Goal: Transaction & Acquisition: Purchase product/service

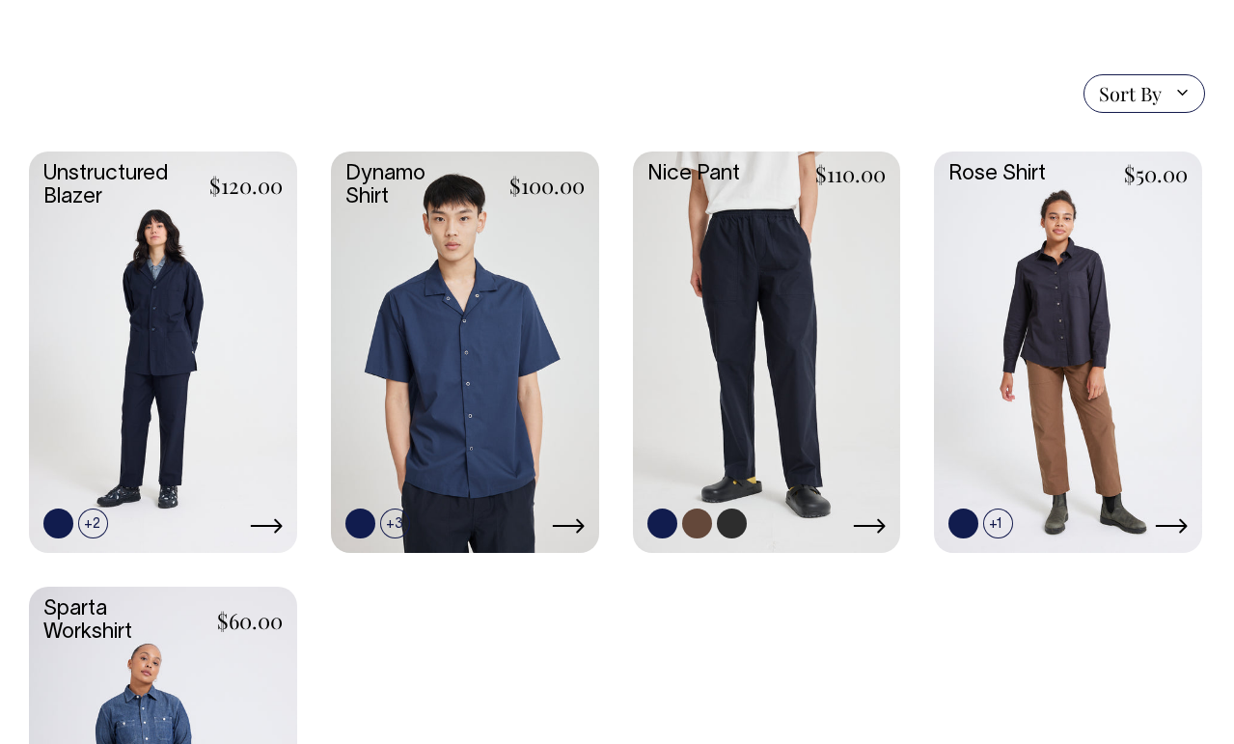
scroll to position [483, 0]
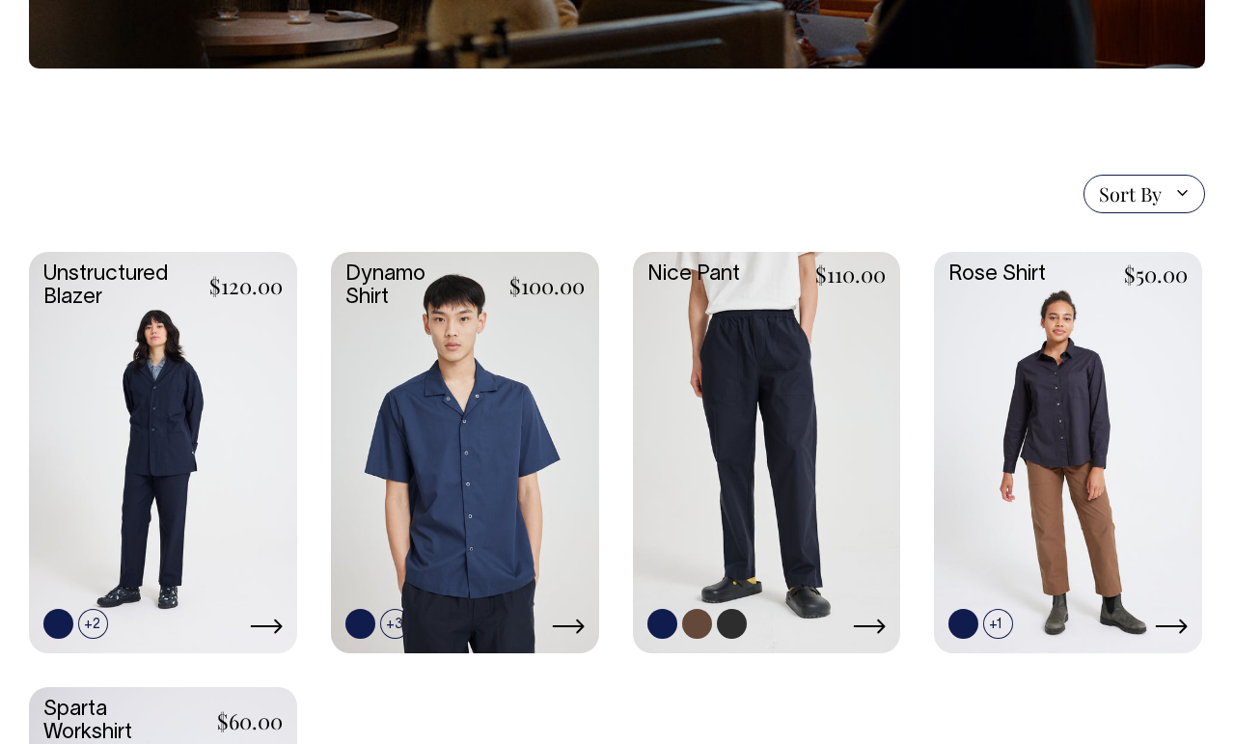
click at [782, 316] on link at bounding box center [767, 451] width 268 height 399
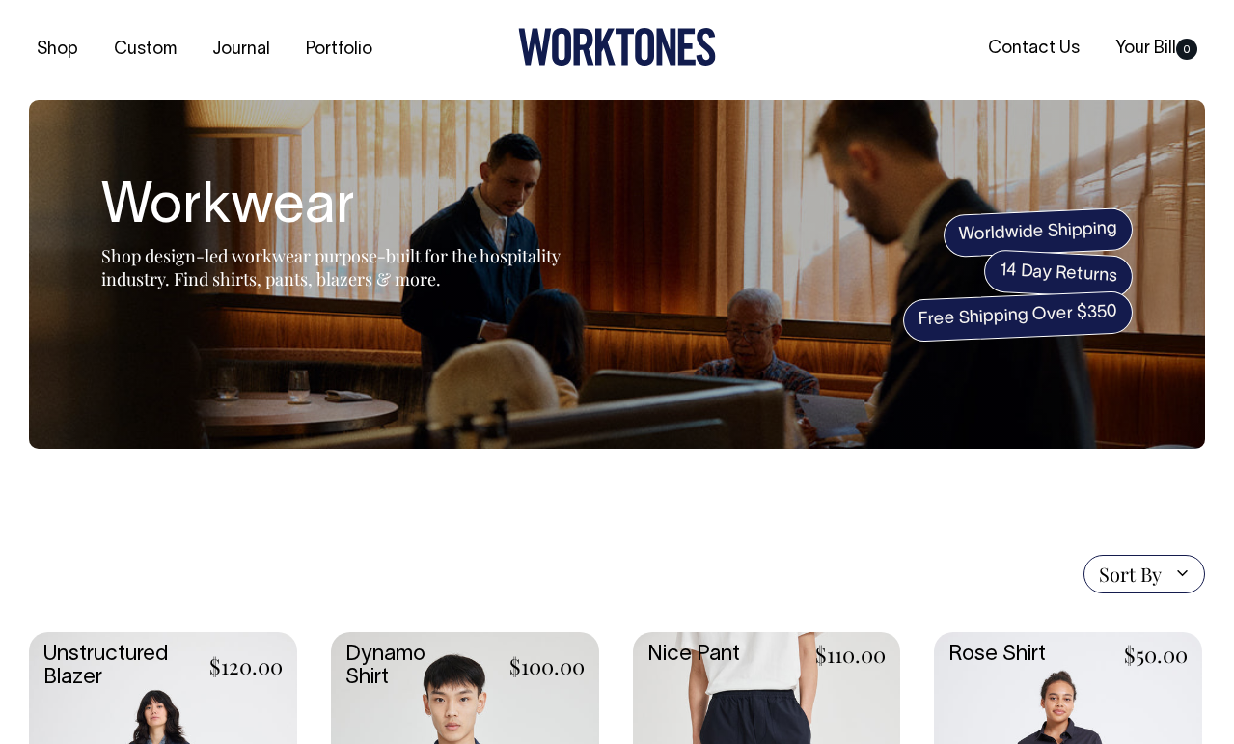
scroll to position [0, 0]
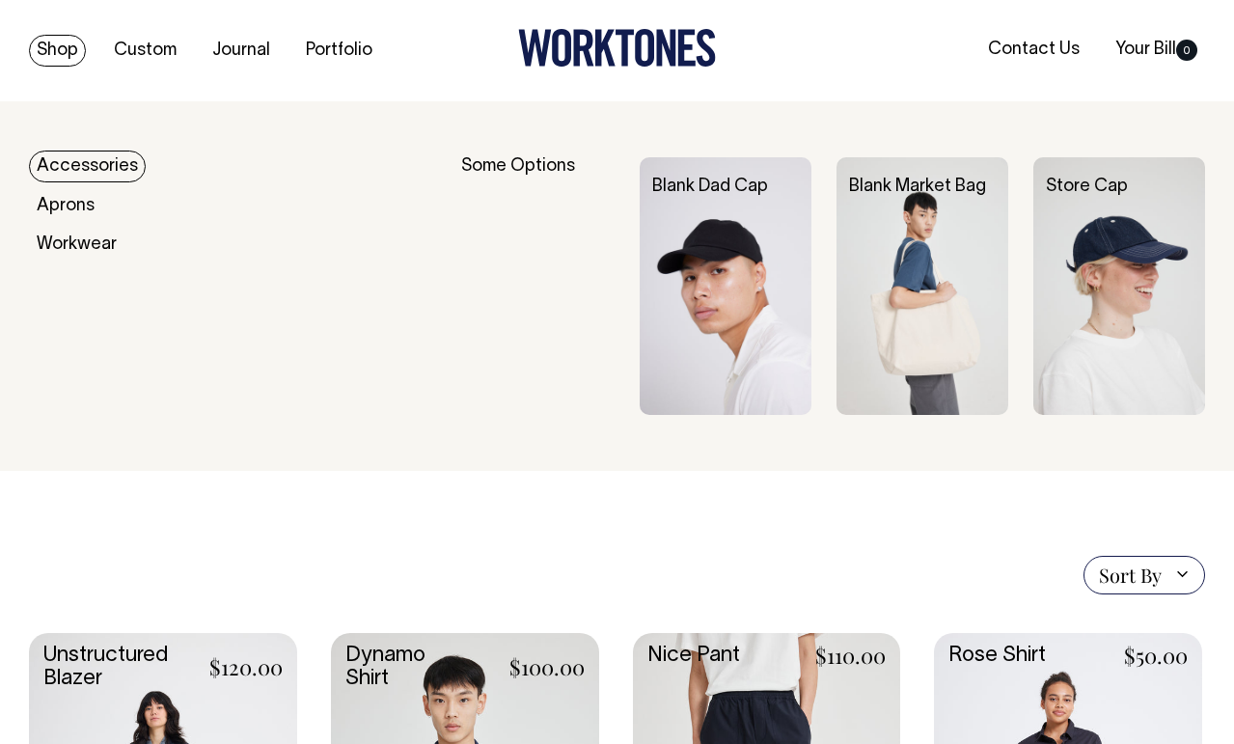
click at [58, 48] on link "Shop" at bounding box center [57, 51] width 57 height 32
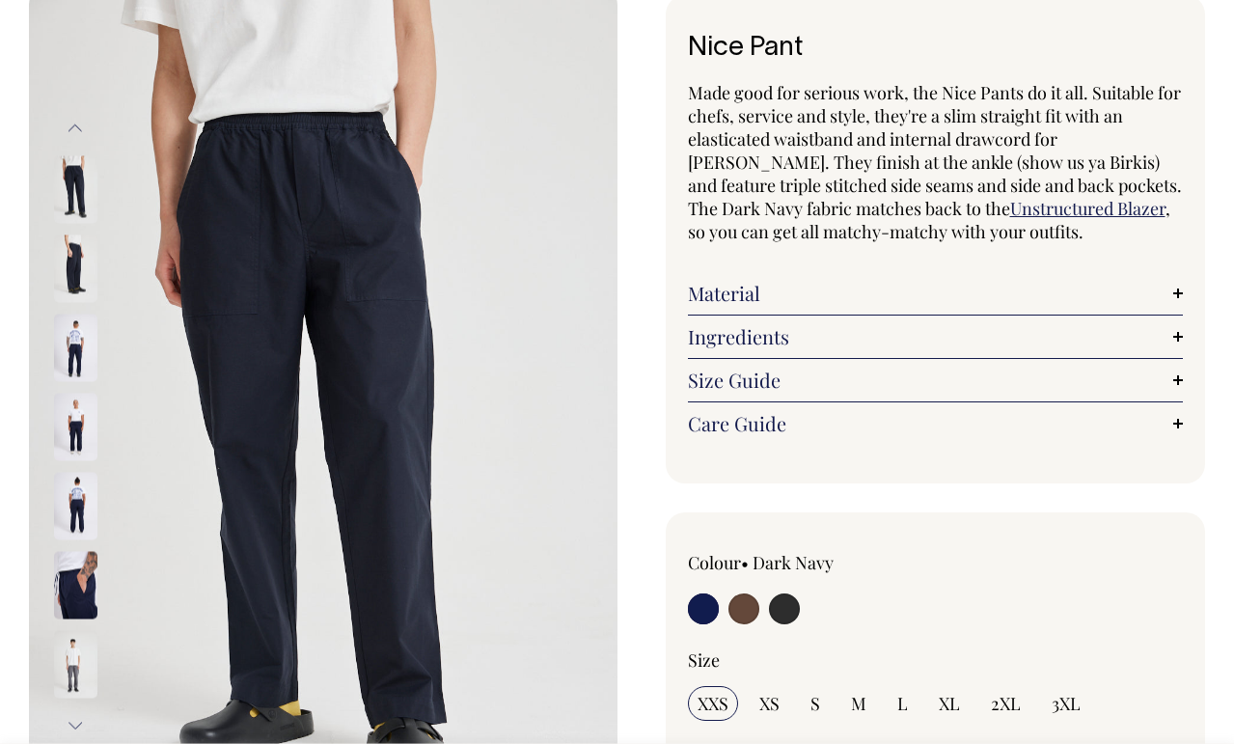
scroll to position [117, 0]
click at [786, 612] on input "radio" at bounding box center [784, 608] width 31 height 31
radio input "true"
select select "Charcoal"
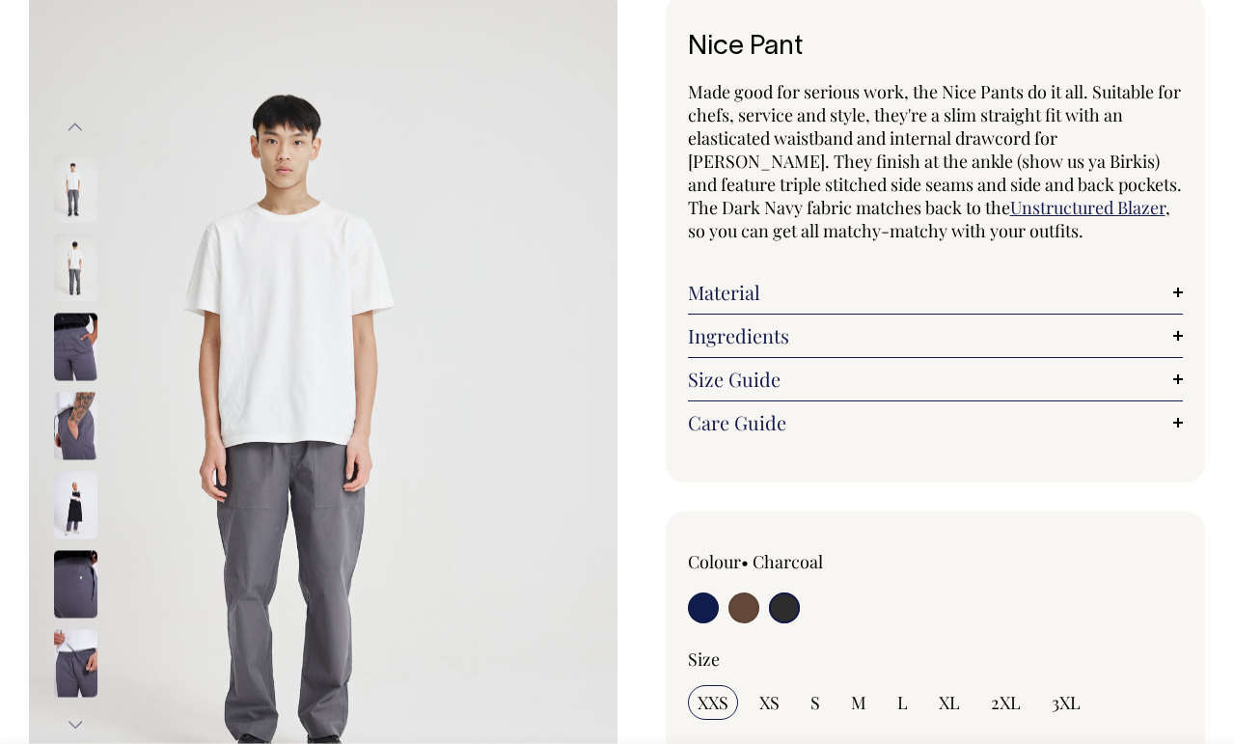
click at [747, 613] on input "radio" at bounding box center [744, 608] width 31 height 31
radio input "true"
radio input "false"
select select "Chocolate"
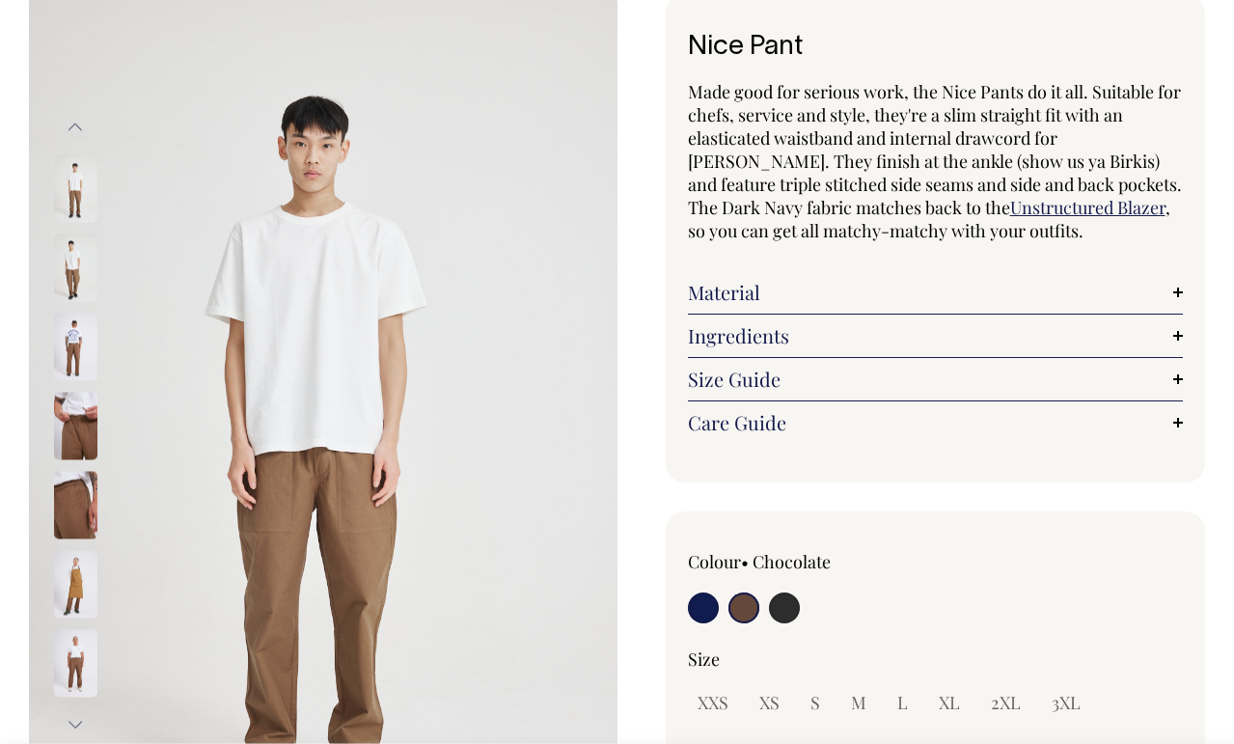
click at [708, 603] on input "radio" at bounding box center [703, 608] width 31 height 31
radio input "true"
select select "Dark Navy"
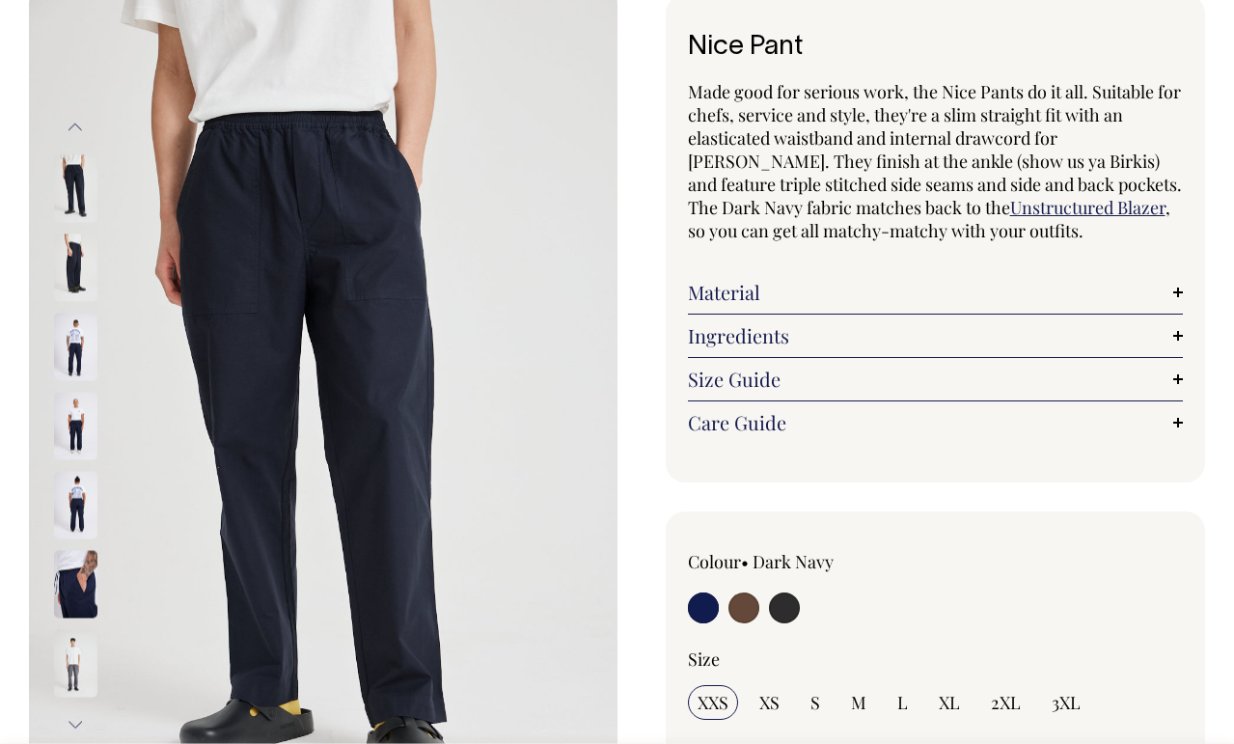
click at [868, 295] on link "Material" at bounding box center [936, 292] width 496 height 23
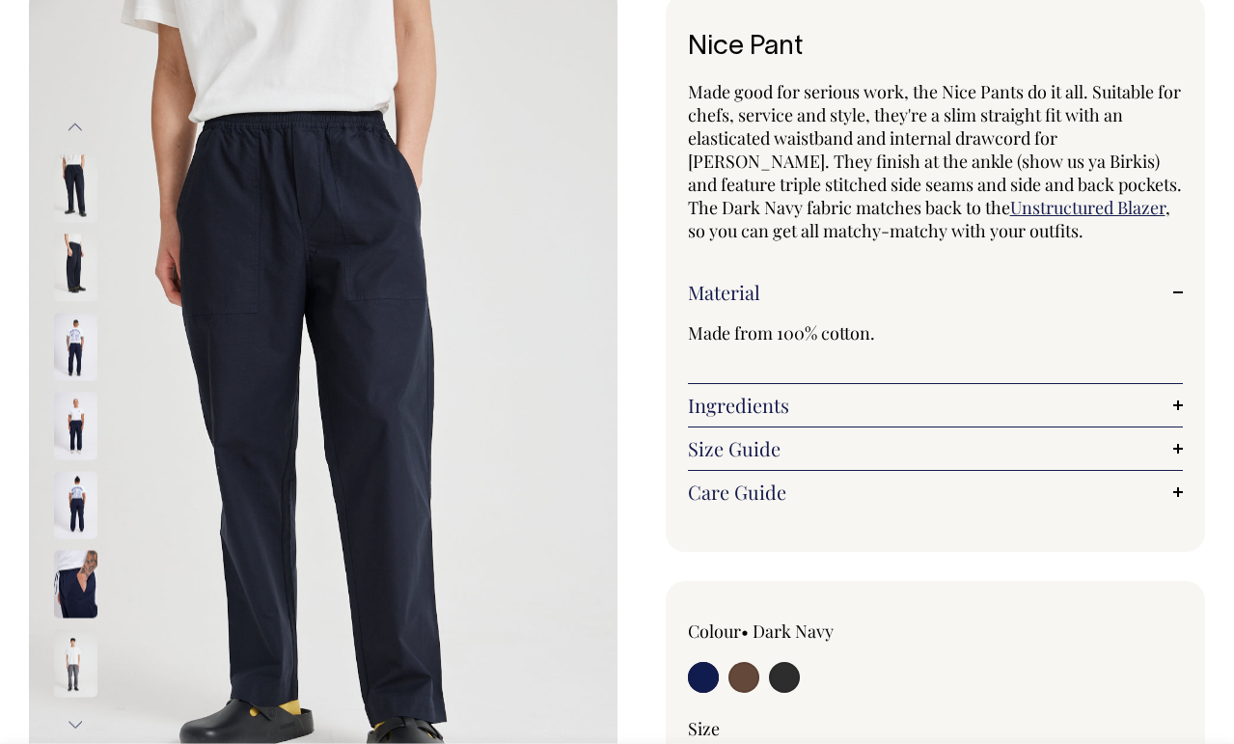
click at [868, 295] on link "Material" at bounding box center [936, 292] width 496 height 23
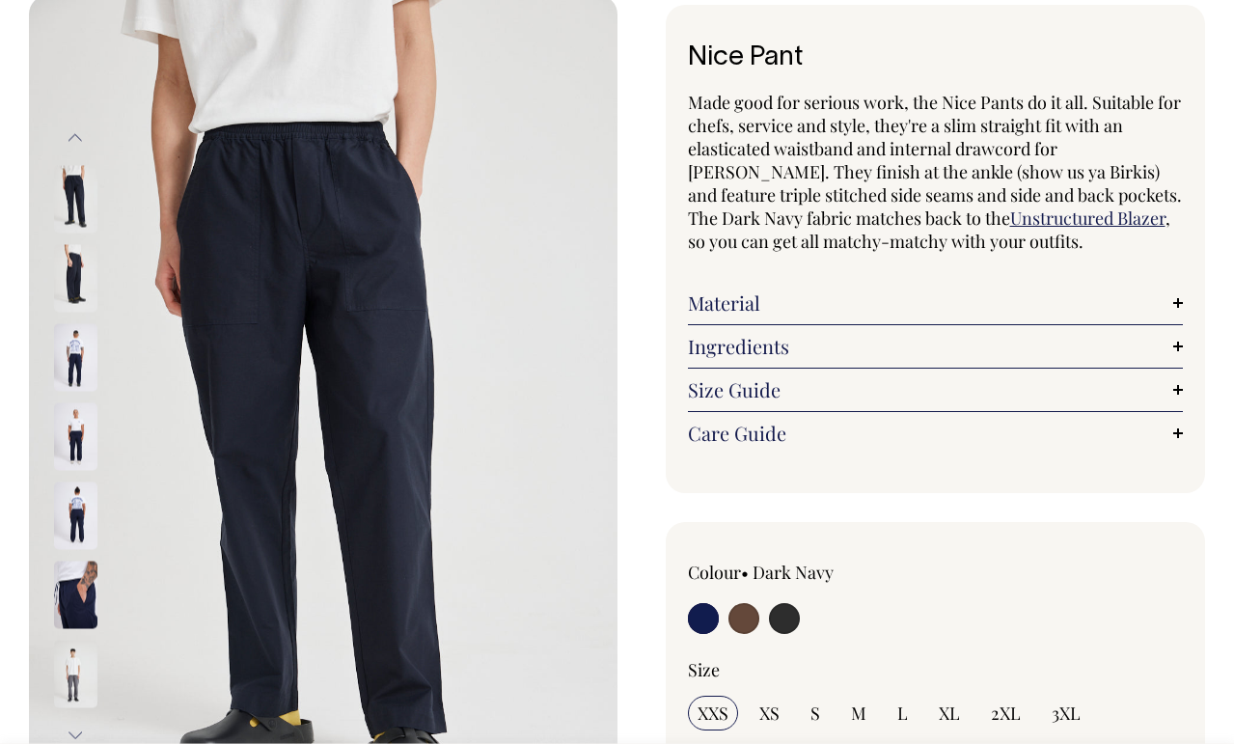
scroll to position [106, 0]
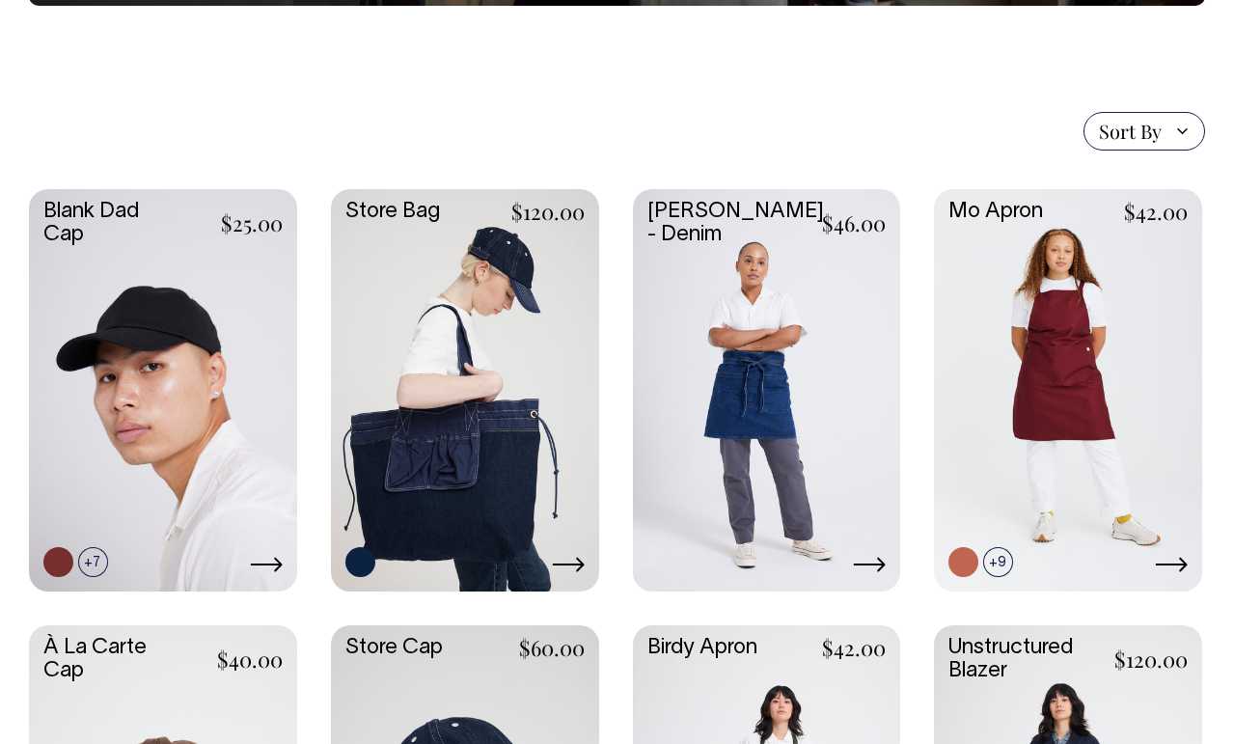
scroll to position [377, 0]
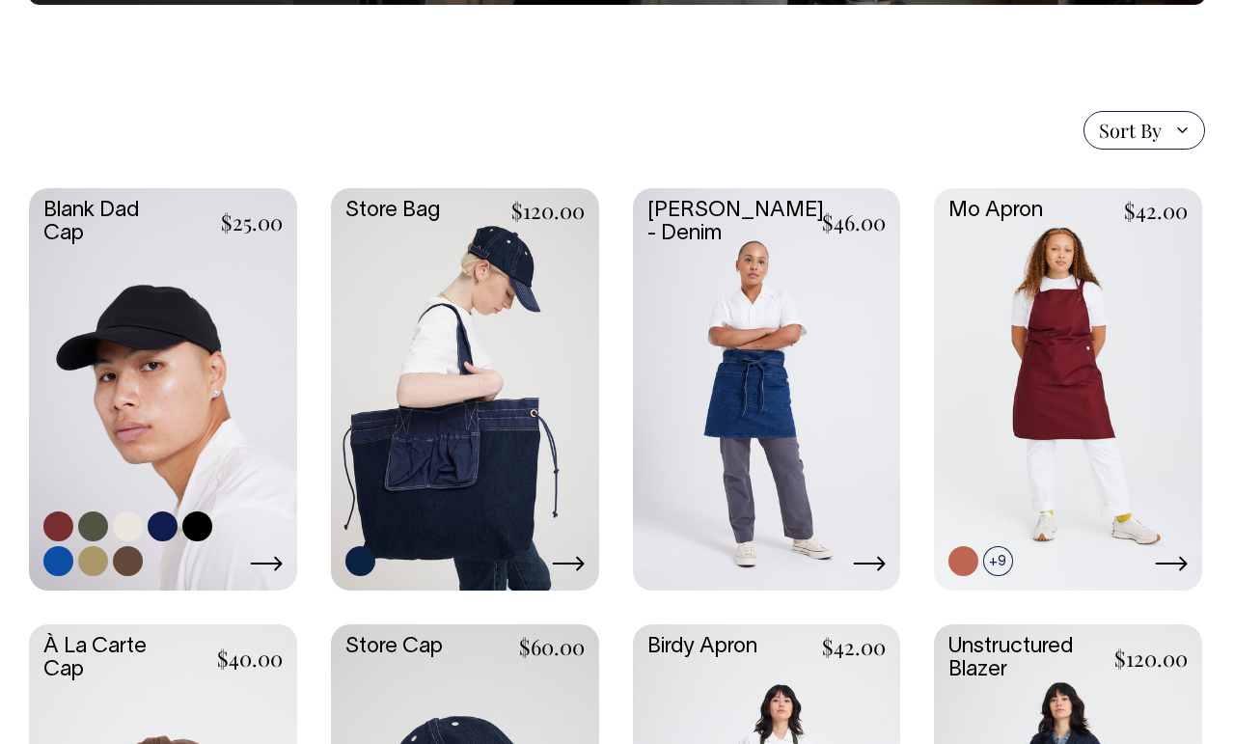
click at [163, 530] on link at bounding box center [163, 527] width 30 height 30
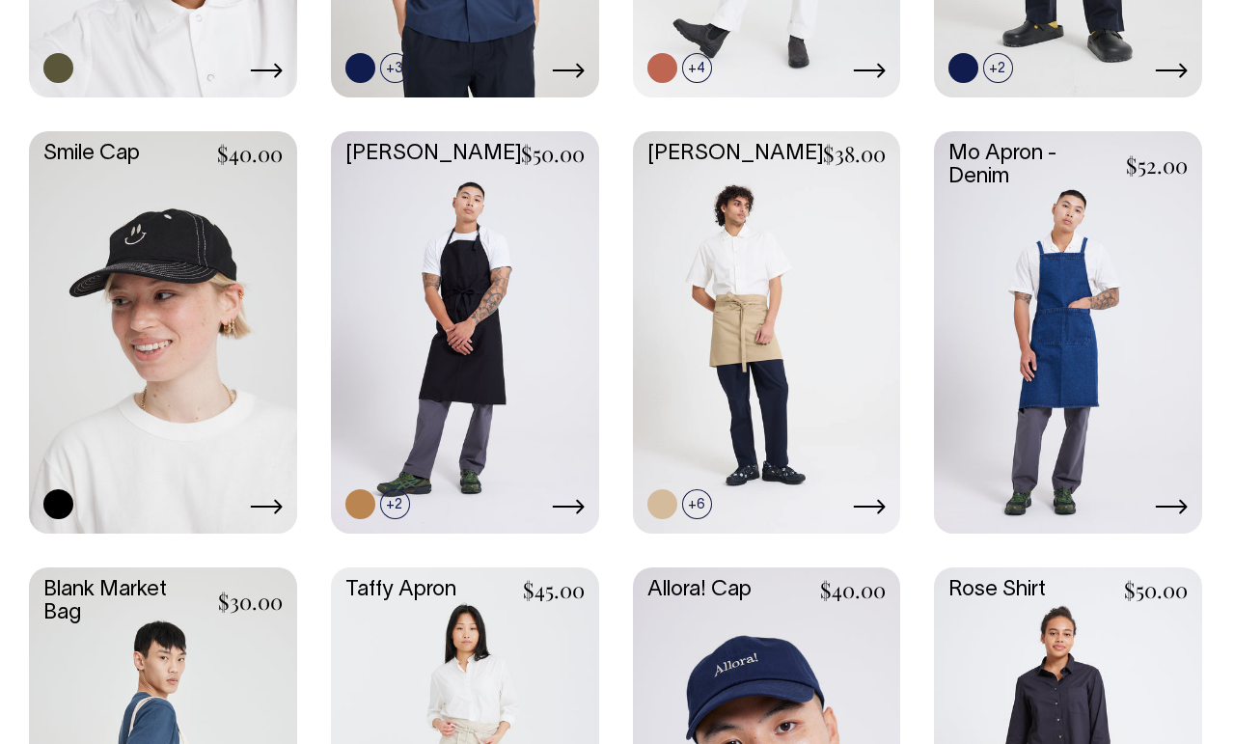
scroll to position [1742, 0]
click at [194, 343] on link at bounding box center [163, 330] width 268 height 399
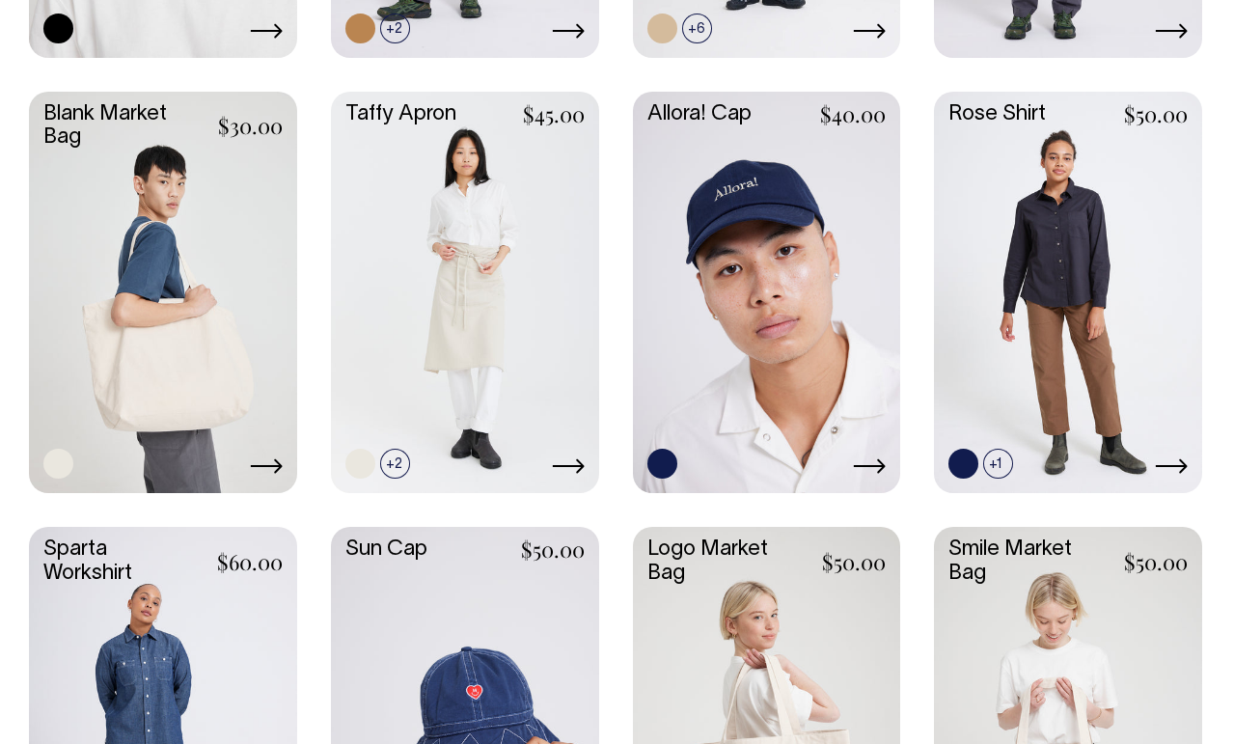
scroll to position [2218, 0]
click at [784, 334] on link at bounding box center [767, 291] width 268 height 399
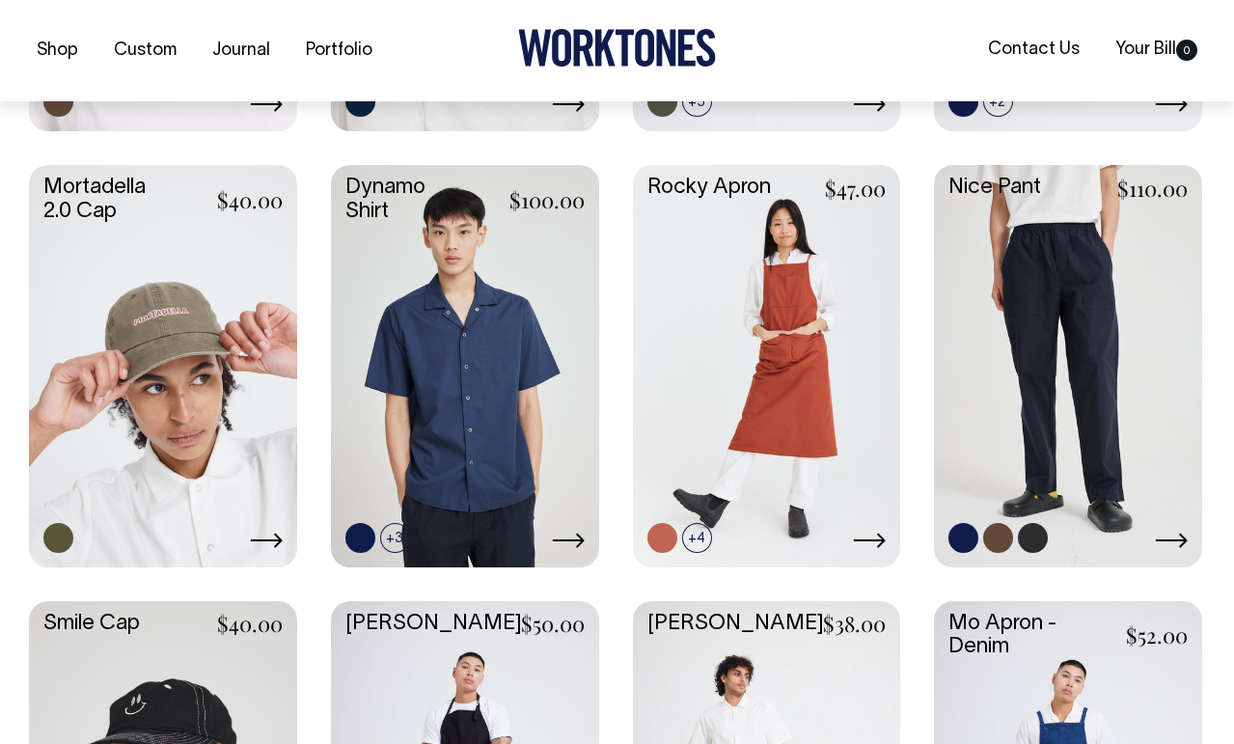
scroll to position [1273, 0]
click at [1053, 374] on link at bounding box center [1068, 363] width 268 height 399
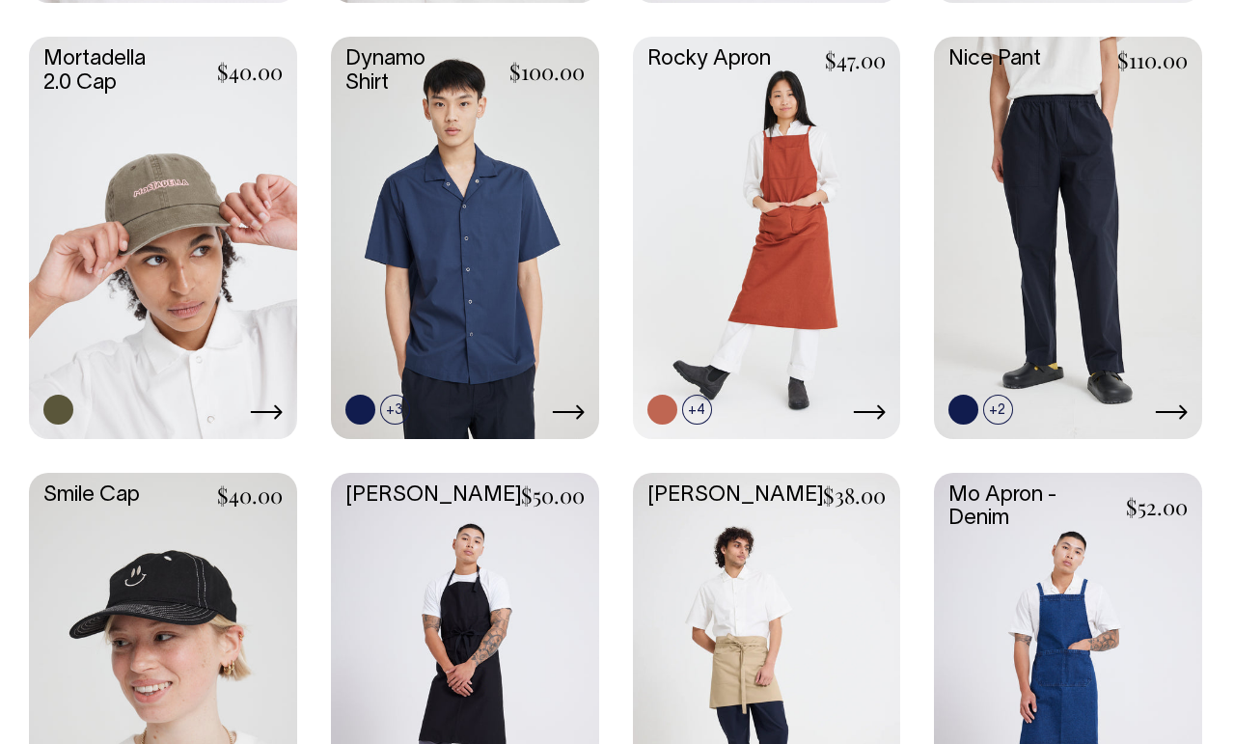
scroll to position [1400, 0]
click at [394, 406] on link at bounding box center [395, 410] width 30 height 30
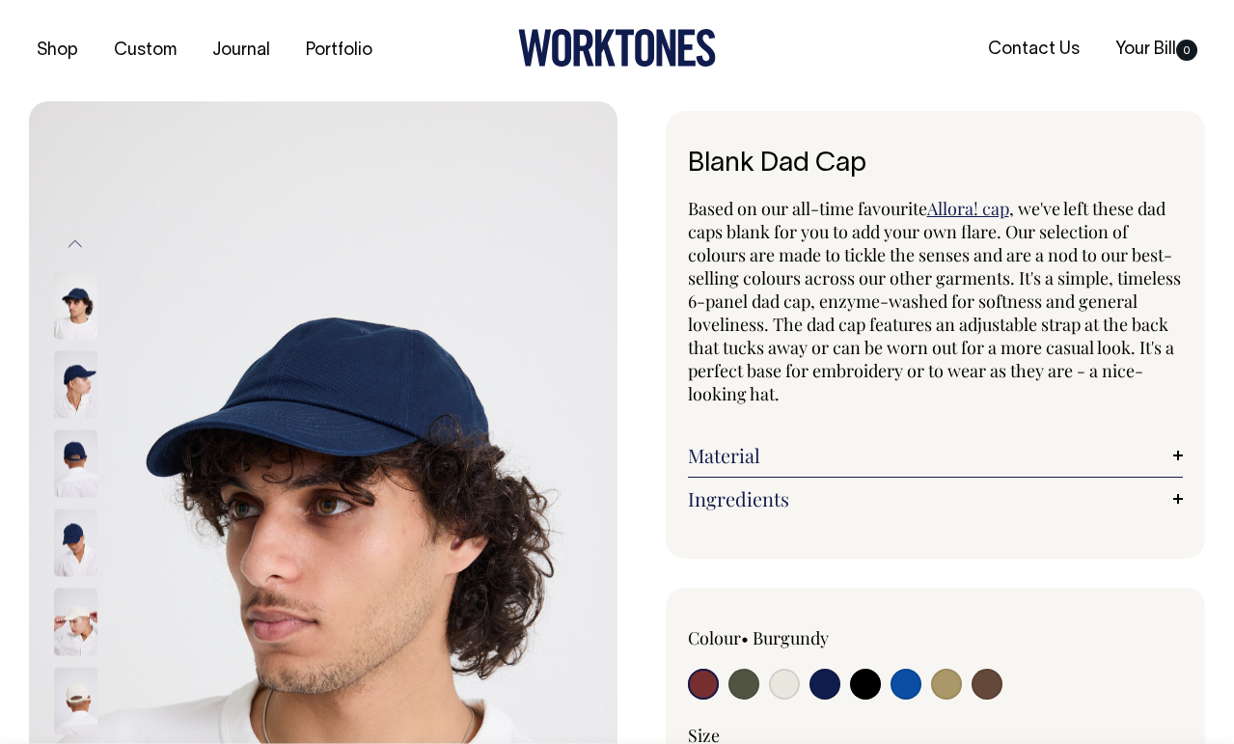
radio input "true"
select select "Dark Navy"
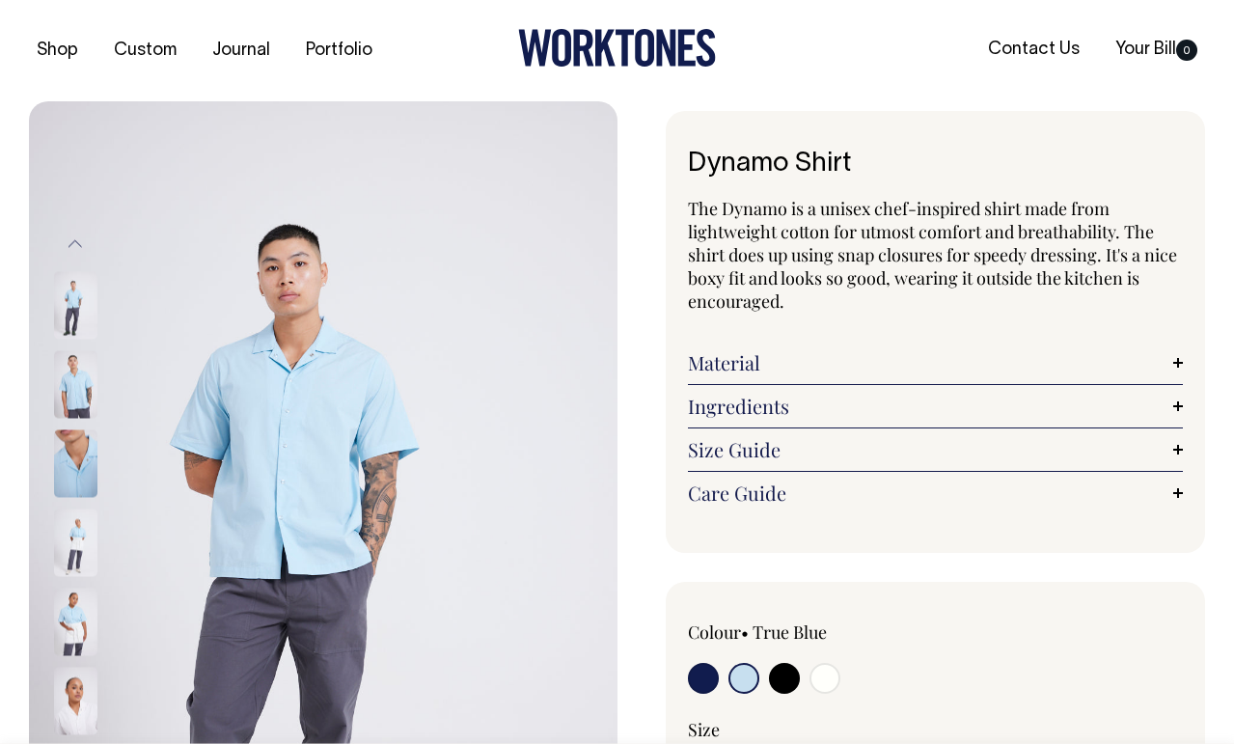
select select "True Blue"
click at [754, 447] on link "Size Guide" at bounding box center [936, 449] width 496 height 23
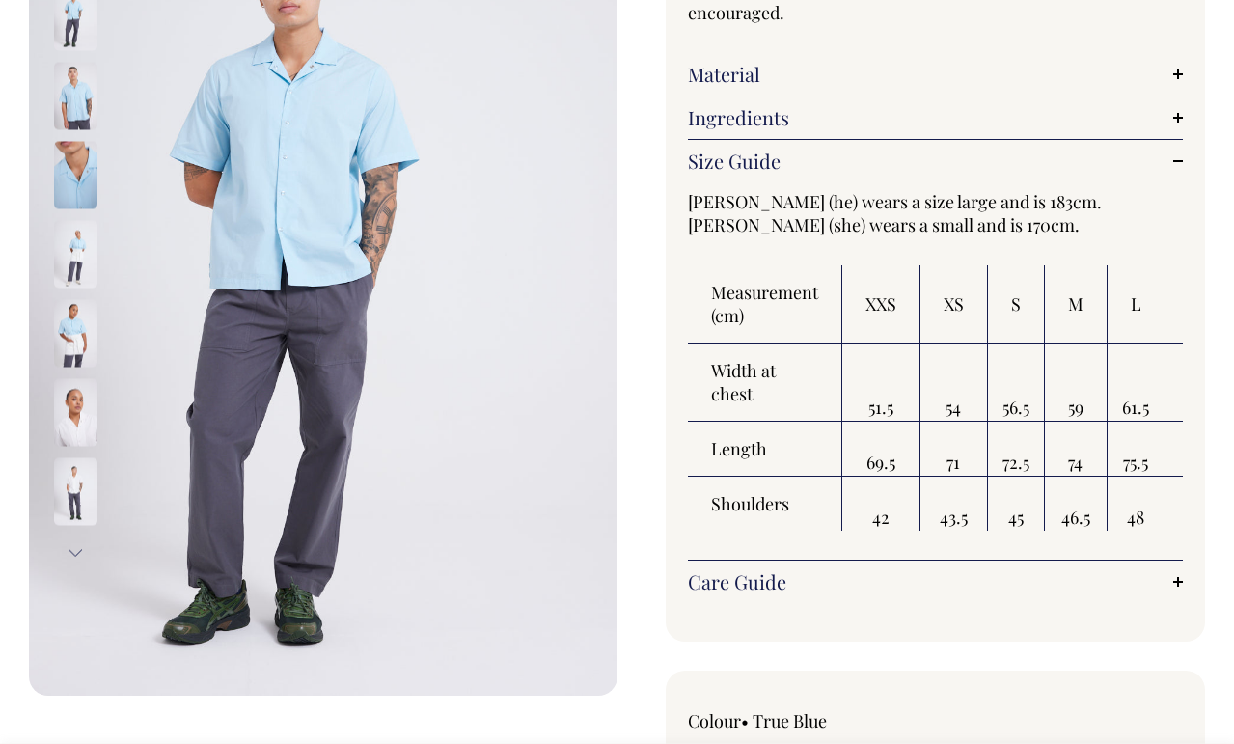
scroll to position [290, 0]
click at [827, 440] on th "Length" at bounding box center [765, 448] width 154 height 55
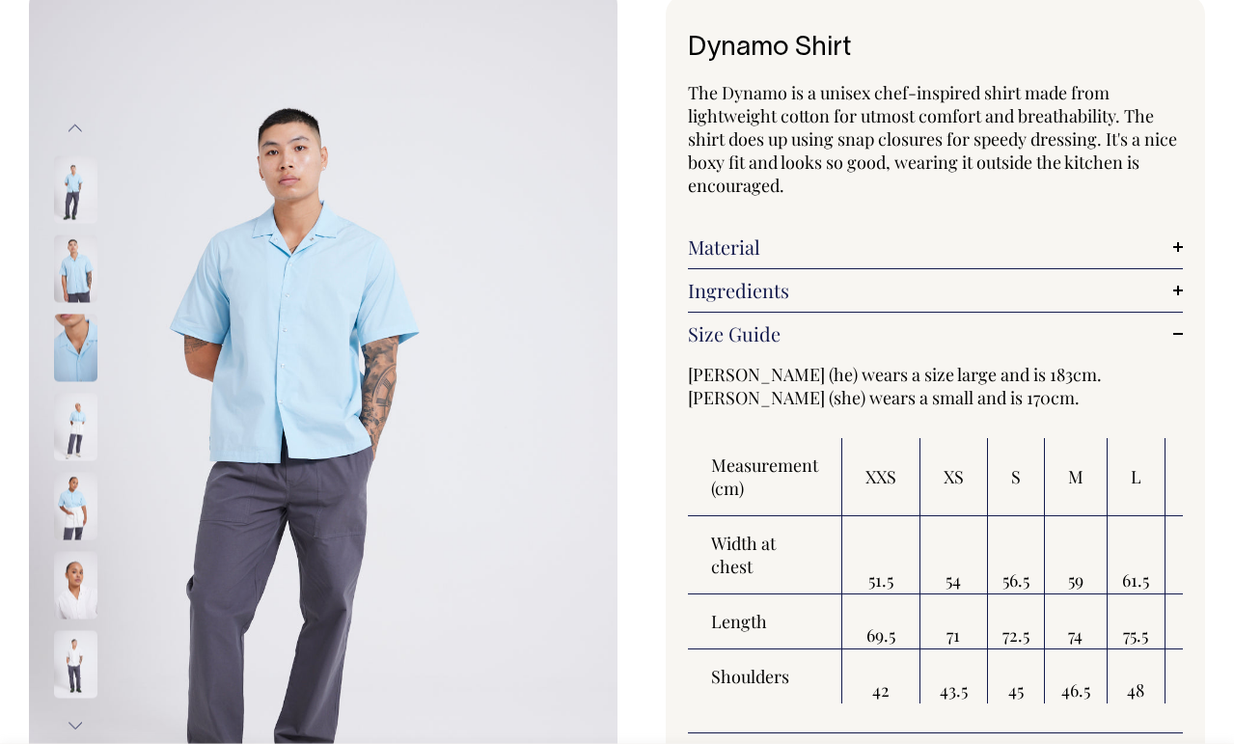
scroll to position [117, 0]
